Goal: Task Accomplishment & Management: Use online tool/utility

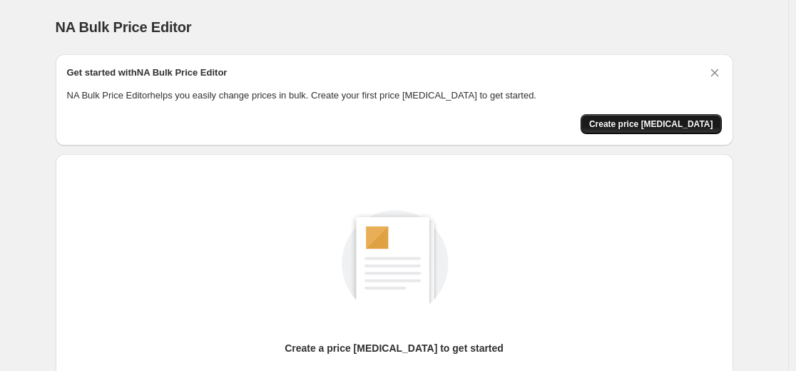
click at [647, 126] on span "Create price [MEDICAL_DATA]" at bounding box center [651, 123] width 124 height 11
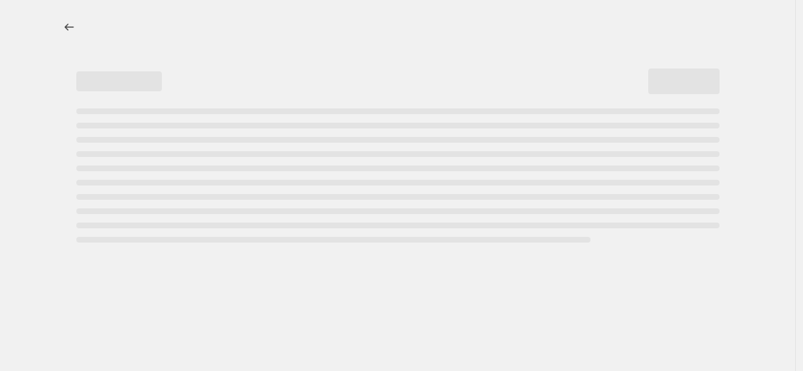
select select "percentage"
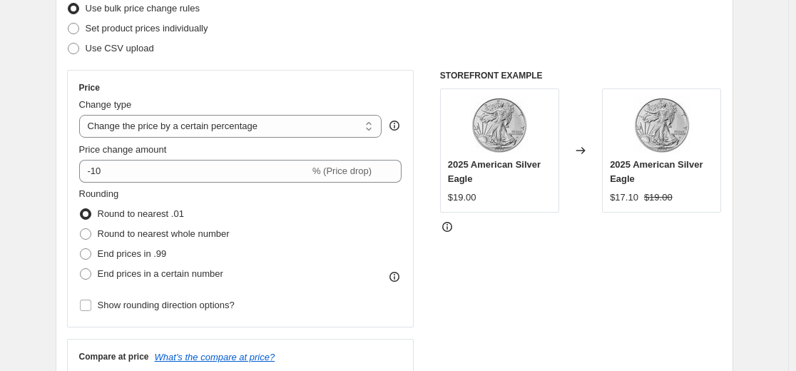
scroll to position [190, 0]
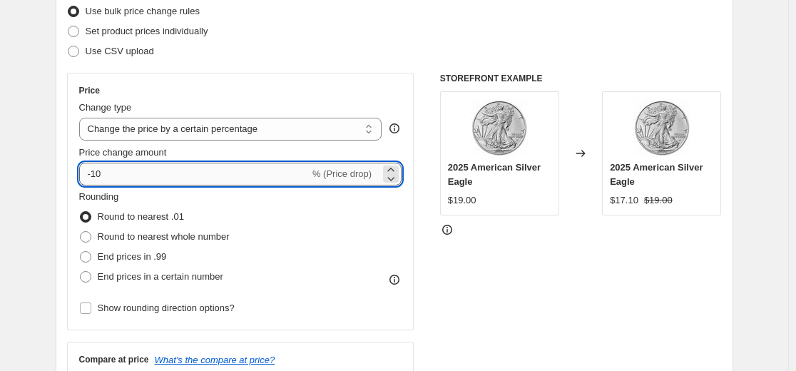
click at [216, 174] on input "-10" at bounding box center [194, 174] width 230 height 23
type input "-1"
type input "-50"
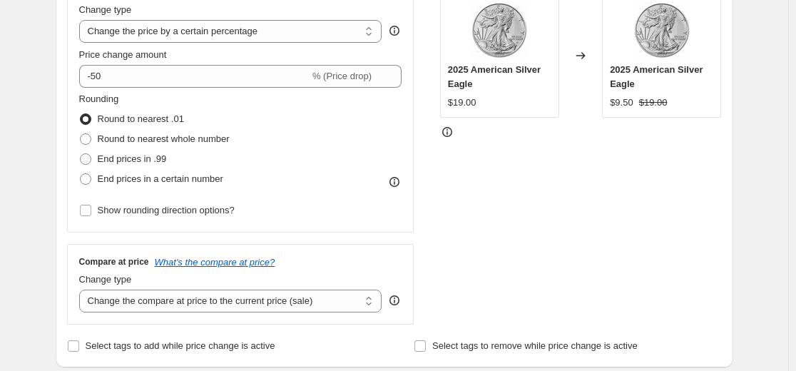
scroll to position [290, 0]
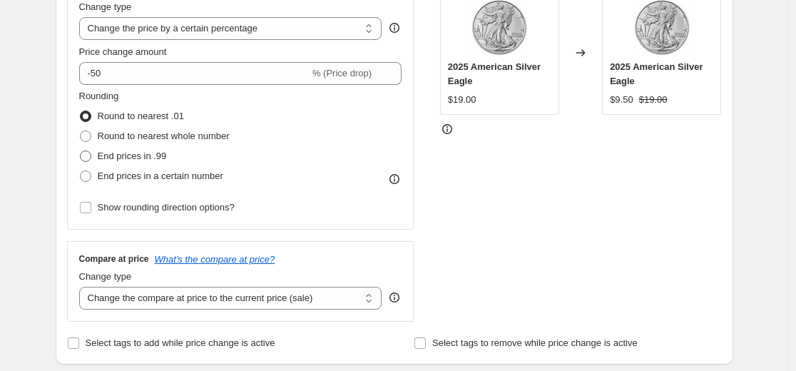
click at [130, 158] on span "End prices in .99" at bounding box center [132, 155] width 69 height 11
click at [81, 151] on input "End prices in .99" at bounding box center [80, 150] width 1 height 1
radio input "true"
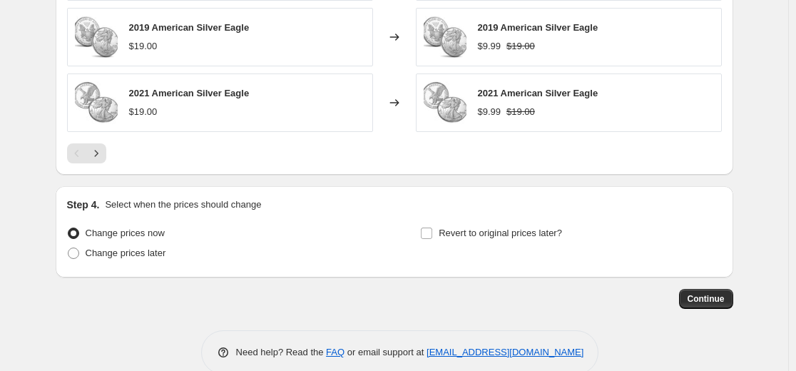
scroll to position [1035, 0]
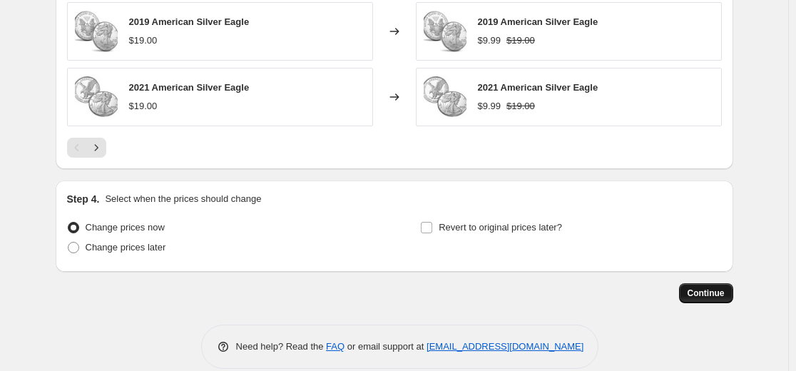
click at [709, 290] on span "Continue" at bounding box center [705, 292] width 37 height 11
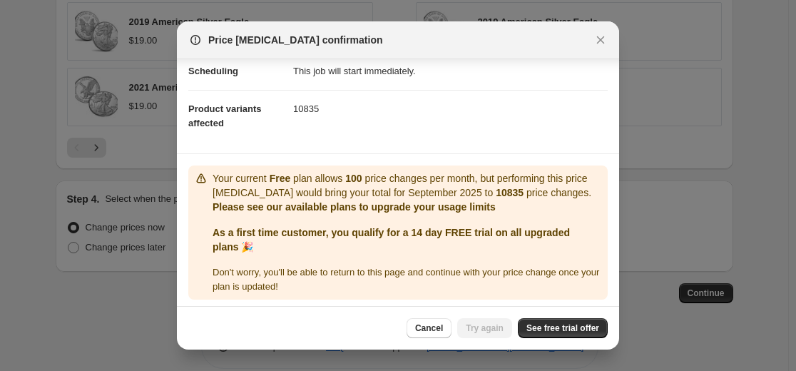
scroll to position [127, 0]
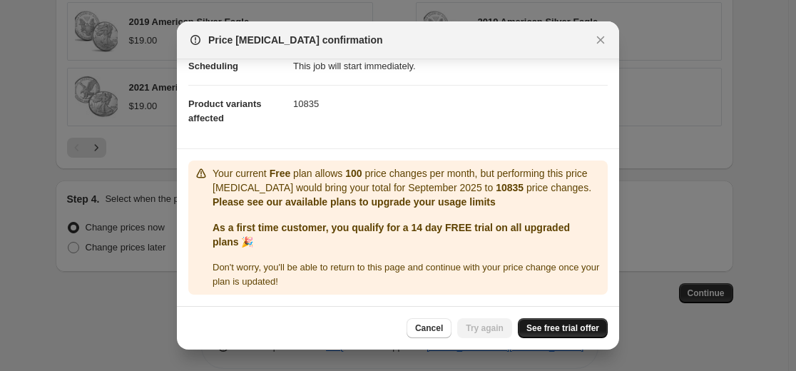
click at [582, 324] on span "See free trial offer" at bounding box center [562, 327] width 73 height 11
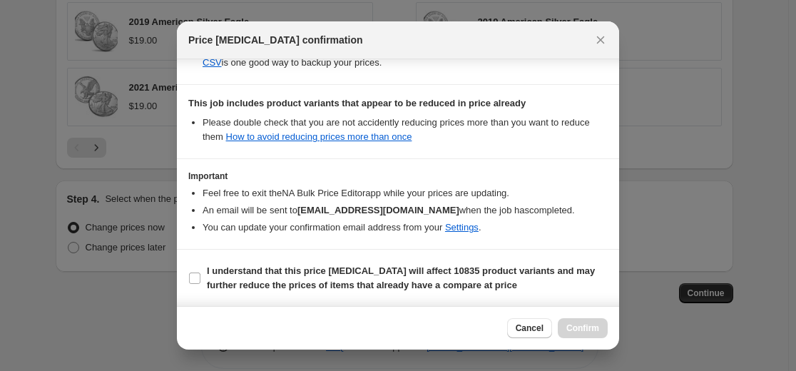
scroll to position [308, 0]
click at [424, 260] on section "I understand that this price change job will affect 10835 product variants and …" at bounding box center [398, 277] width 442 height 57
click at [389, 275] on b "I understand that this price change job will affect 10835 product variants and …" at bounding box center [401, 277] width 388 height 25
click at [200, 275] on input "I understand that this price change job will affect 10835 product variants and …" at bounding box center [194, 277] width 11 height 11
checkbox input "true"
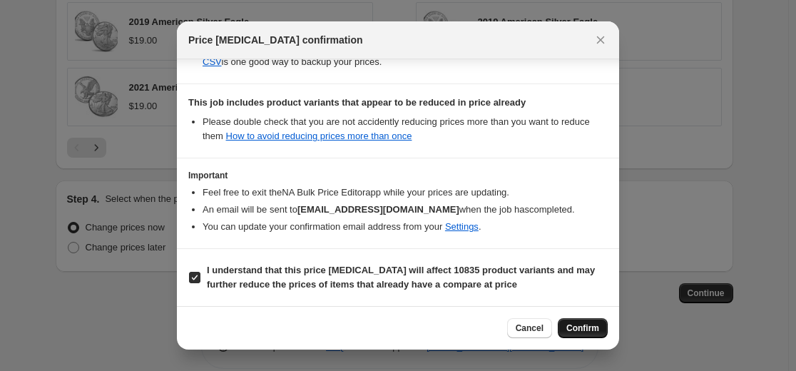
click at [588, 333] on span "Confirm" at bounding box center [582, 327] width 33 height 11
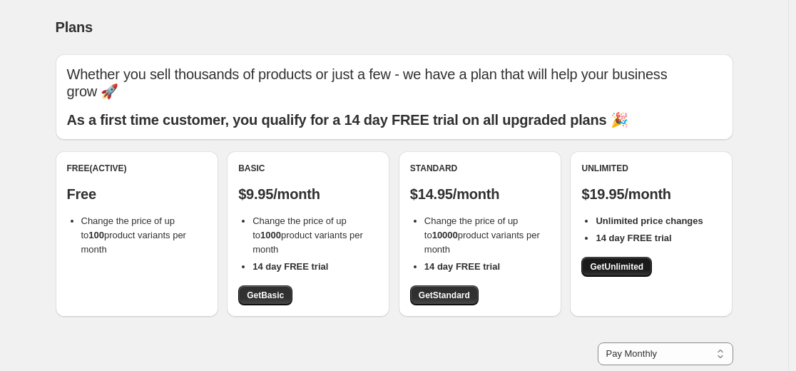
click at [620, 270] on span "Get Unlimited" at bounding box center [616, 266] width 53 height 11
